Goal: Participate in discussion

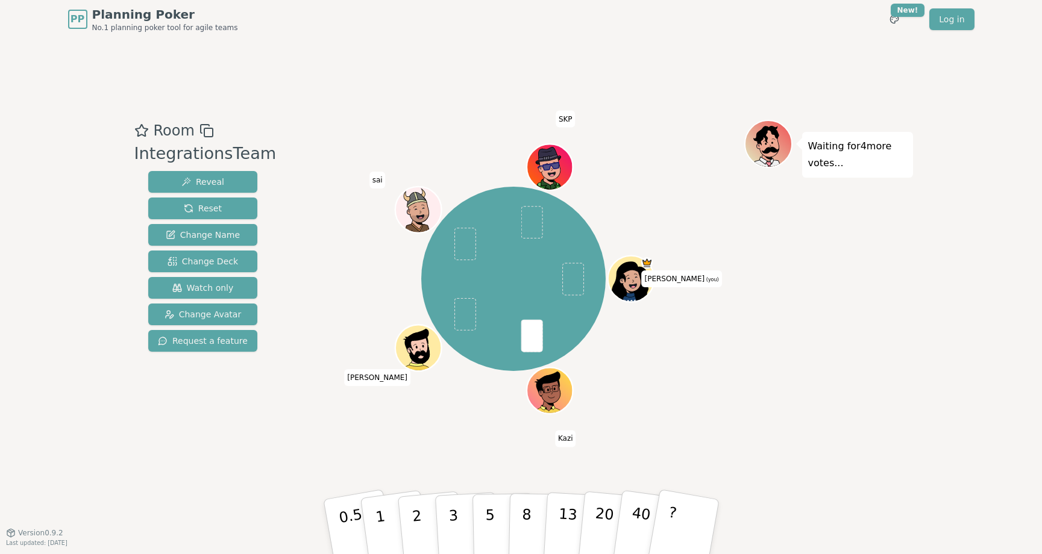
click at [669, 138] on div at bounding box center [513, 131] width 461 height 22
click at [220, 289] on button "Watch only" at bounding box center [202, 288] width 109 height 22
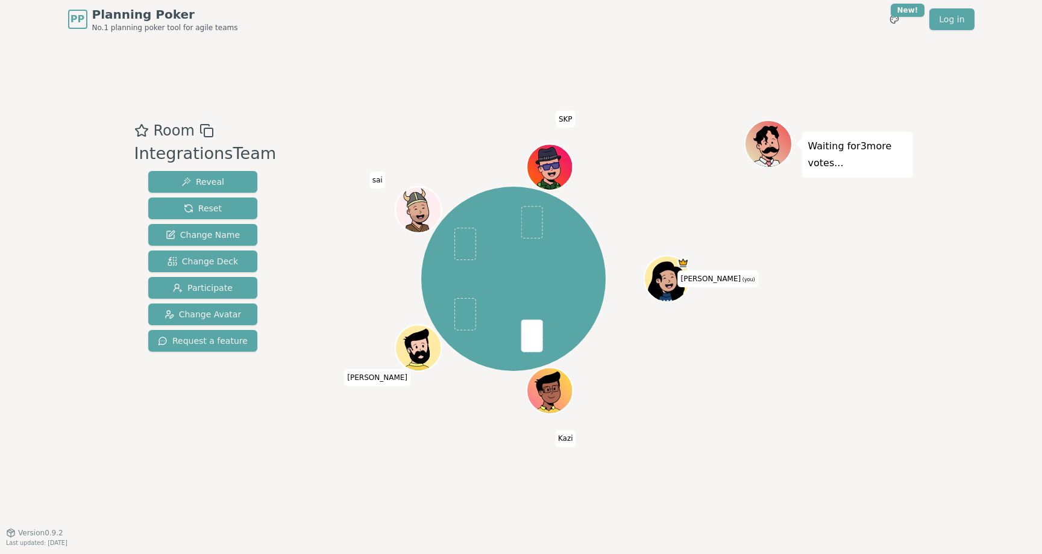
click at [330, 382] on div "[PERSON_NAME] (you) [PERSON_NAME] sai SKP" at bounding box center [513, 279] width 461 height 275
click at [329, 458] on div "Room IntegrationsTeam Reveal Reset Change Name Change Deck Participate Change A…" at bounding box center [521, 286] width 783 height 494
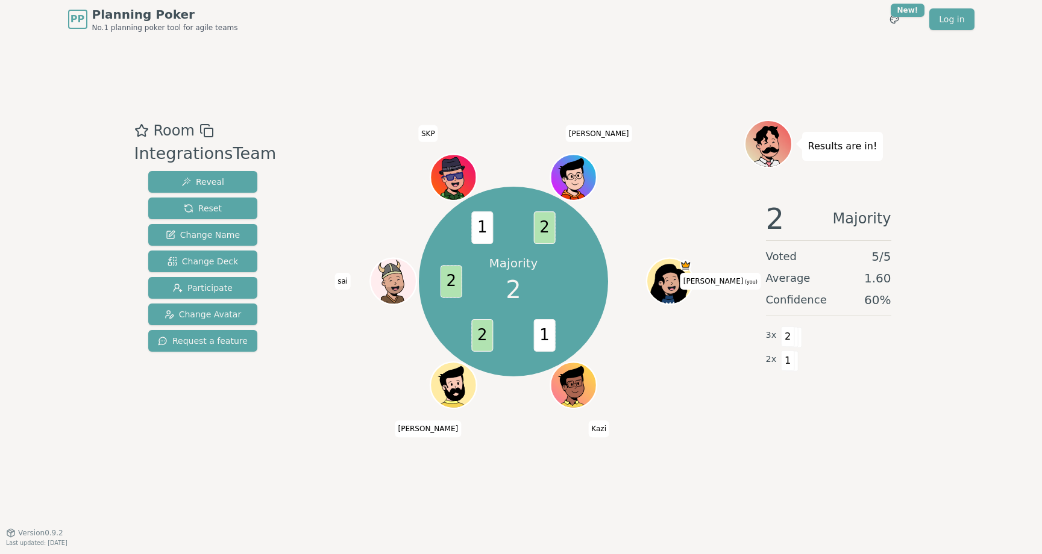
click at [657, 128] on div at bounding box center [513, 131] width 461 height 22
click at [650, 95] on div "Room IntegrationsTeam Reveal Reset Change Name Change Deck Participate Change A…" at bounding box center [521, 286] width 783 height 494
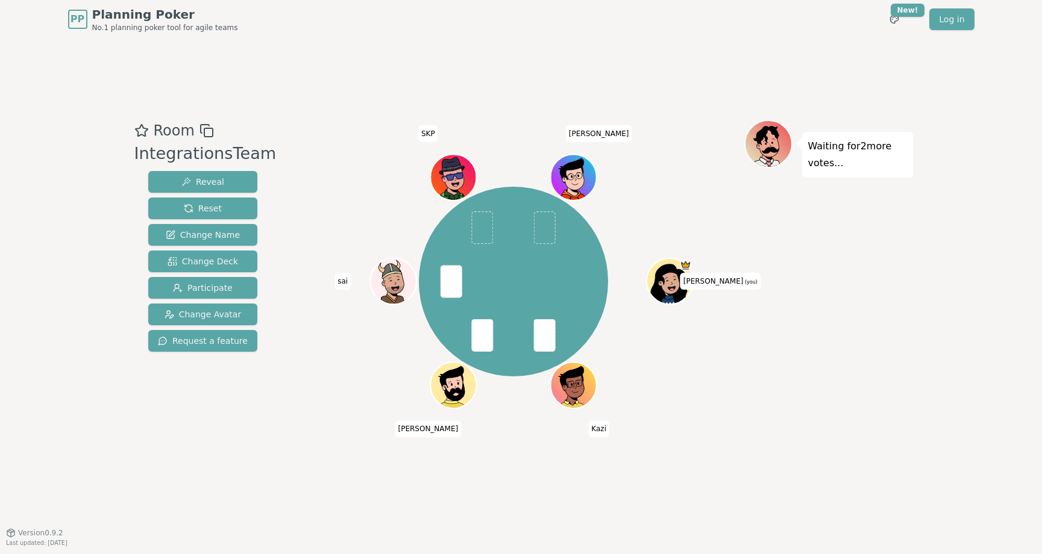
click at [696, 148] on div "[PERSON_NAME] (you) [PERSON_NAME] sai SKP [PERSON_NAME]" at bounding box center [513, 282] width 461 height 280
click at [725, 92] on div "Room IntegrationsTeam Reveal Reset Change Name Change Deck Participate Change A…" at bounding box center [521, 286] width 783 height 494
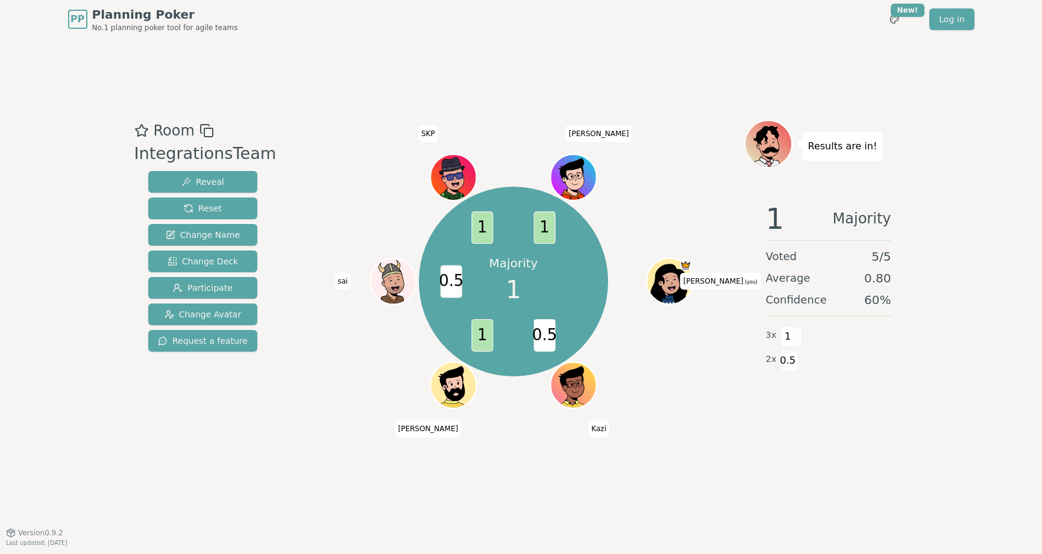
click at [590, 82] on div "Room IntegrationsTeam Reveal Reset Change Name Change Deck Participate Change A…" at bounding box center [521, 286] width 783 height 494
